Goal: Transaction & Acquisition: Book appointment/travel/reservation

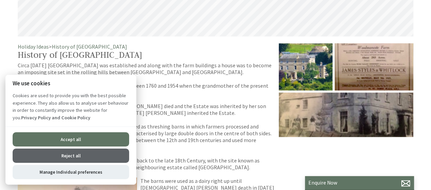
scroll to position [239, 0]
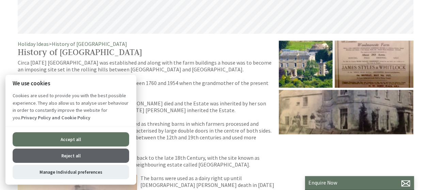
click at [121, 156] on button "Reject all" at bounding box center [71, 156] width 117 height 14
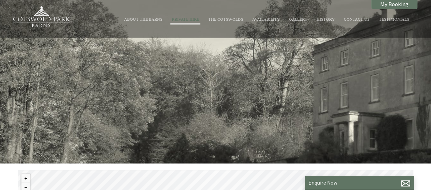
click at [191, 20] on link "Private Hire" at bounding box center [185, 18] width 27 height 5
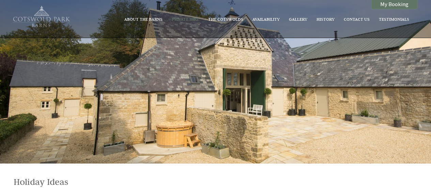
click at [53, 27] on img at bounding box center [41, 17] width 63 height 24
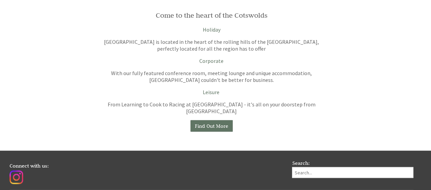
scroll to position [540, 0]
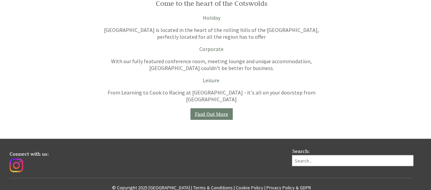
click at [209, 108] on link "Find Out More" at bounding box center [211, 114] width 42 height 12
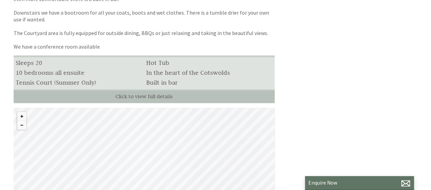
scroll to position [323, 0]
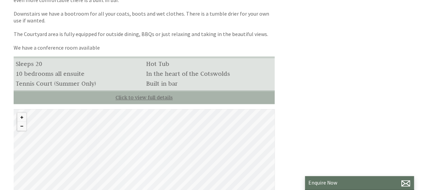
click at [174, 103] on link "Click to view full details" at bounding box center [144, 98] width 261 height 14
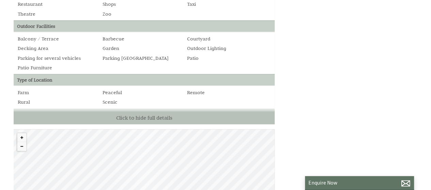
scroll to position [793, 0]
